Goal: Information Seeking & Learning: Compare options

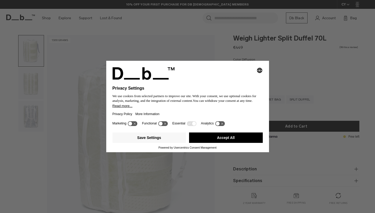
click at [234, 139] on button "Accept All" at bounding box center [226, 138] width 74 height 10
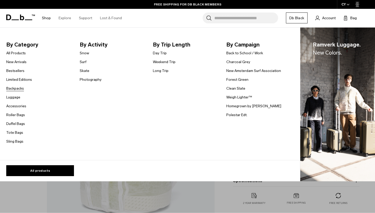
click at [18, 90] on link "Backpacks" at bounding box center [15, 88] width 18 height 5
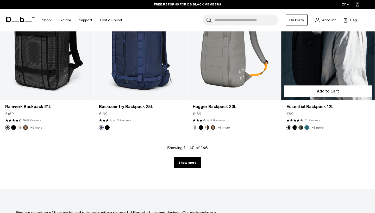
scroll to position [1450, 0]
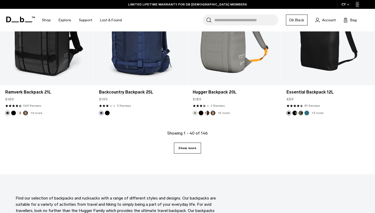
click at [192, 149] on link "Show more" at bounding box center [187, 148] width 27 height 11
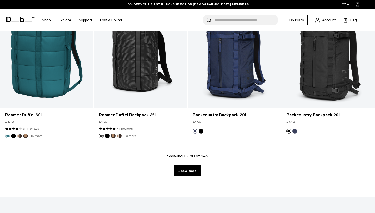
scroll to position [2930, 0]
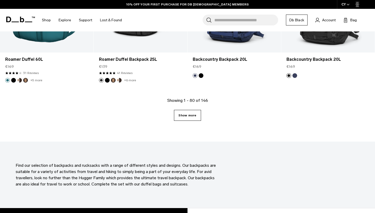
click at [196, 121] on link "Show more" at bounding box center [187, 115] width 27 height 11
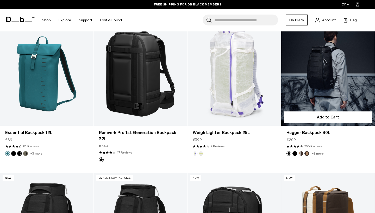
scroll to position [3581, 0]
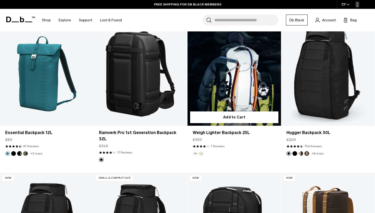
click at [232, 81] on link "Weigh Lighter Backpack 25L" at bounding box center [233, 74] width 93 height 104
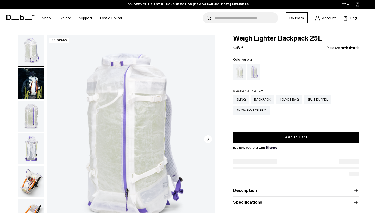
click at [35, 115] on img "button" at bounding box center [30, 116] width 25 height 31
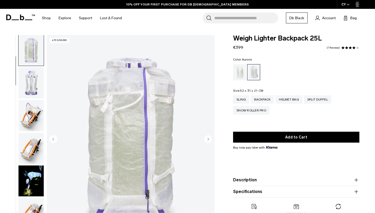
click at [33, 112] on img "button" at bounding box center [30, 115] width 25 height 31
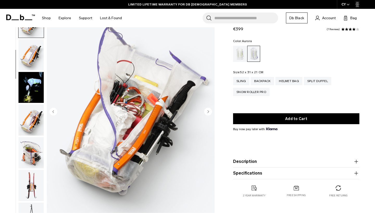
scroll to position [34, 0]
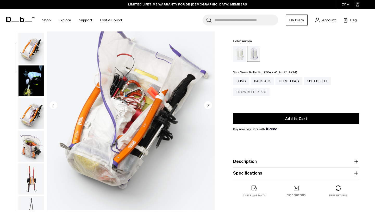
click at [242, 91] on div "Snow Roller Pro" at bounding box center [251, 92] width 36 height 8
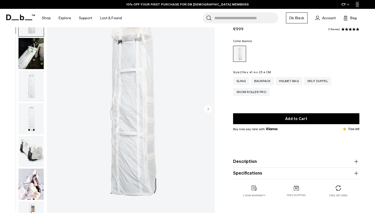
scroll to position [30, 0]
click at [31, 158] on img "button" at bounding box center [30, 151] width 25 height 31
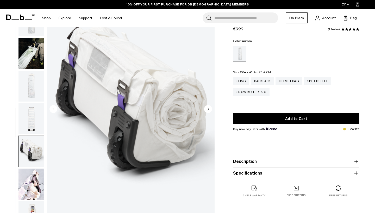
scroll to position [54, 0]
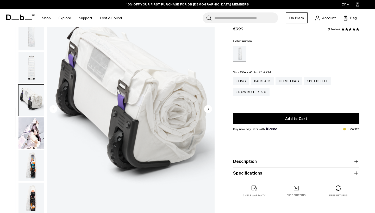
click at [30, 133] on img "button" at bounding box center [30, 133] width 25 height 31
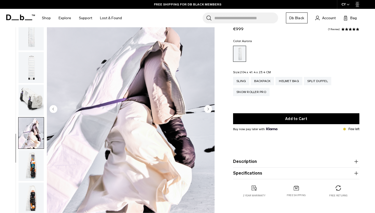
click at [31, 173] on img "button" at bounding box center [30, 165] width 25 height 31
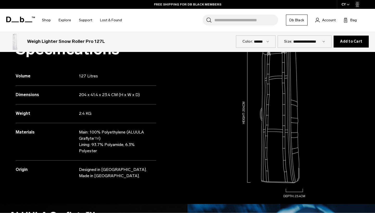
scroll to position [477, 0]
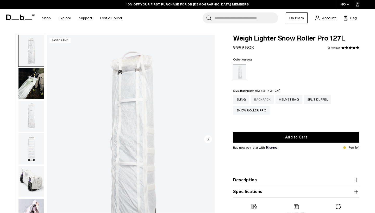
click at [266, 98] on div "Backpack" at bounding box center [262, 100] width 23 height 8
